Goal: Participate in discussion: Engage in conversation with other users on a specific topic

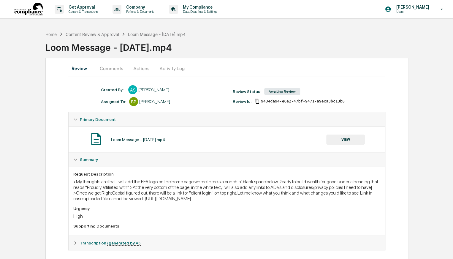
click at [31, 150] on div "Home Content Review & Approval Loom Message - [DATE].mp4 Loom Message - [DATE].…" at bounding box center [226, 146] width 453 height 237
click at [110, 36] on div "Content Review & Approval" at bounding box center [92, 34] width 53 height 5
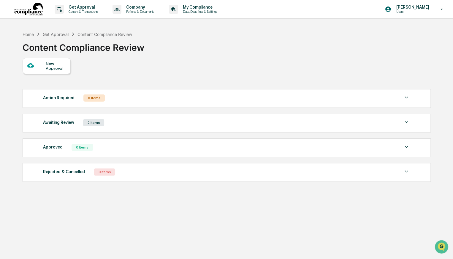
click at [405, 123] on img at bounding box center [406, 121] width 7 height 7
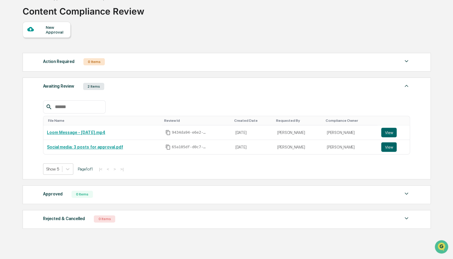
scroll to position [37, 0]
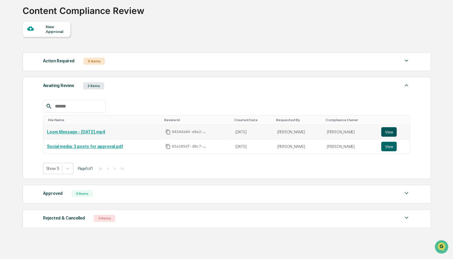
click at [391, 132] on button "View" at bounding box center [388, 131] width 15 height 9
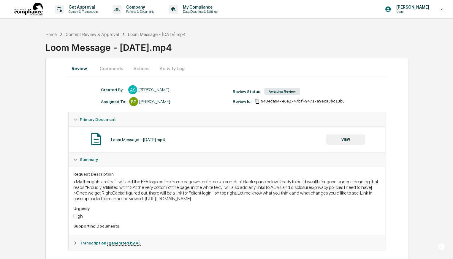
click at [119, 69] on button "Comments" at bounding box center [111, 68] width 33 height 14
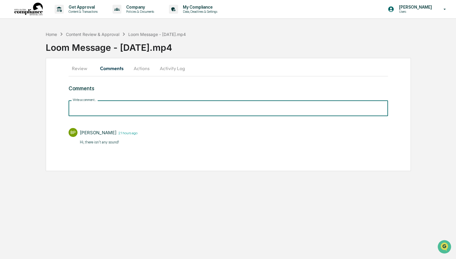
click at [143, 108] on input "Write a comment..." at bounding box center [228, 108] width 319 height 16
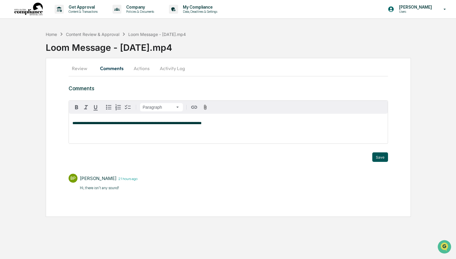
click at [378, 152] on button "Save" at bounding box center [380, 156] width 16 height 9
